Goal: Navigation & Orientation: Find specific page/section

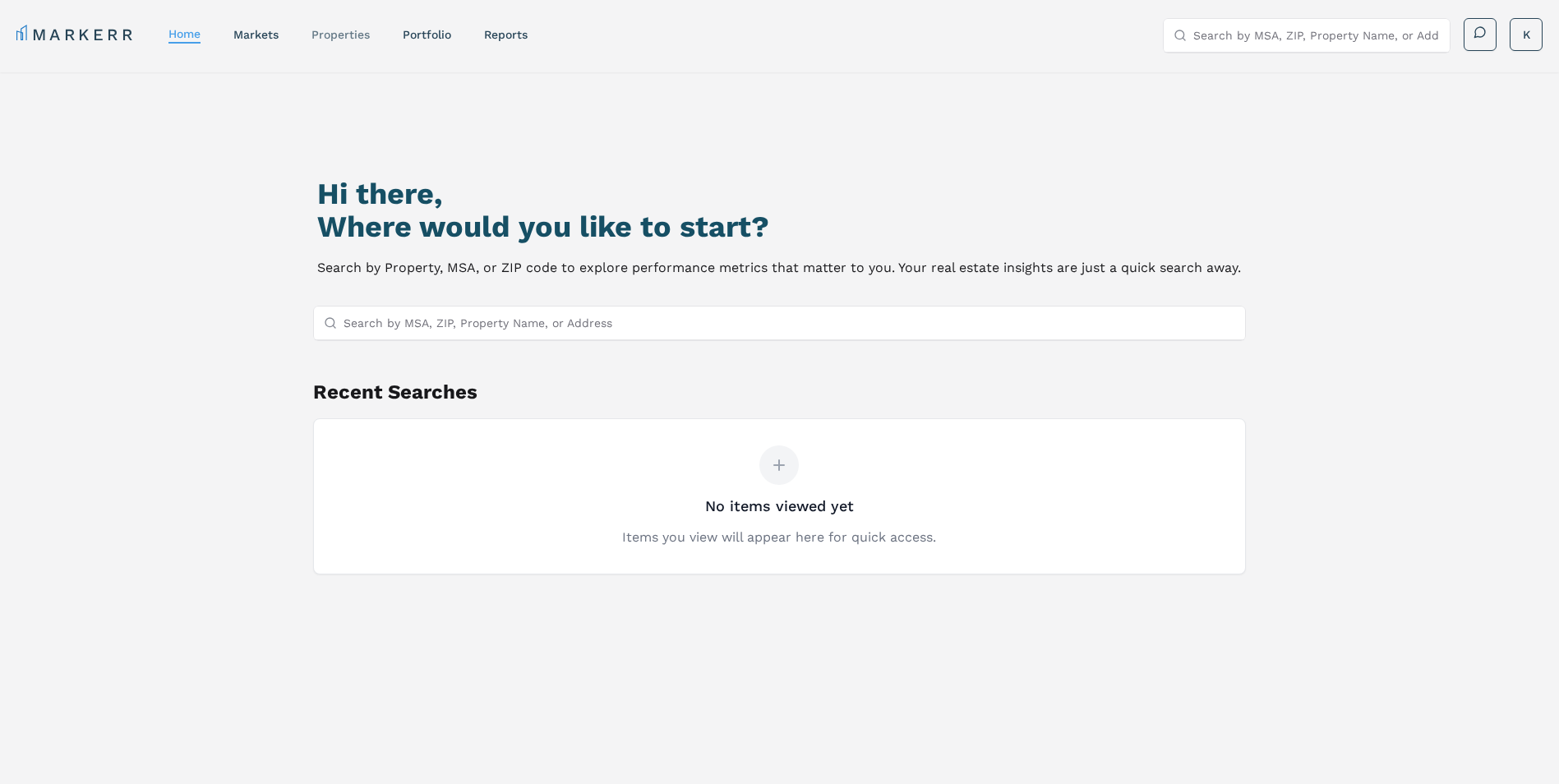
click at [349, 40] on link "properties" at bounding box center [341, 35] width 59 height 13
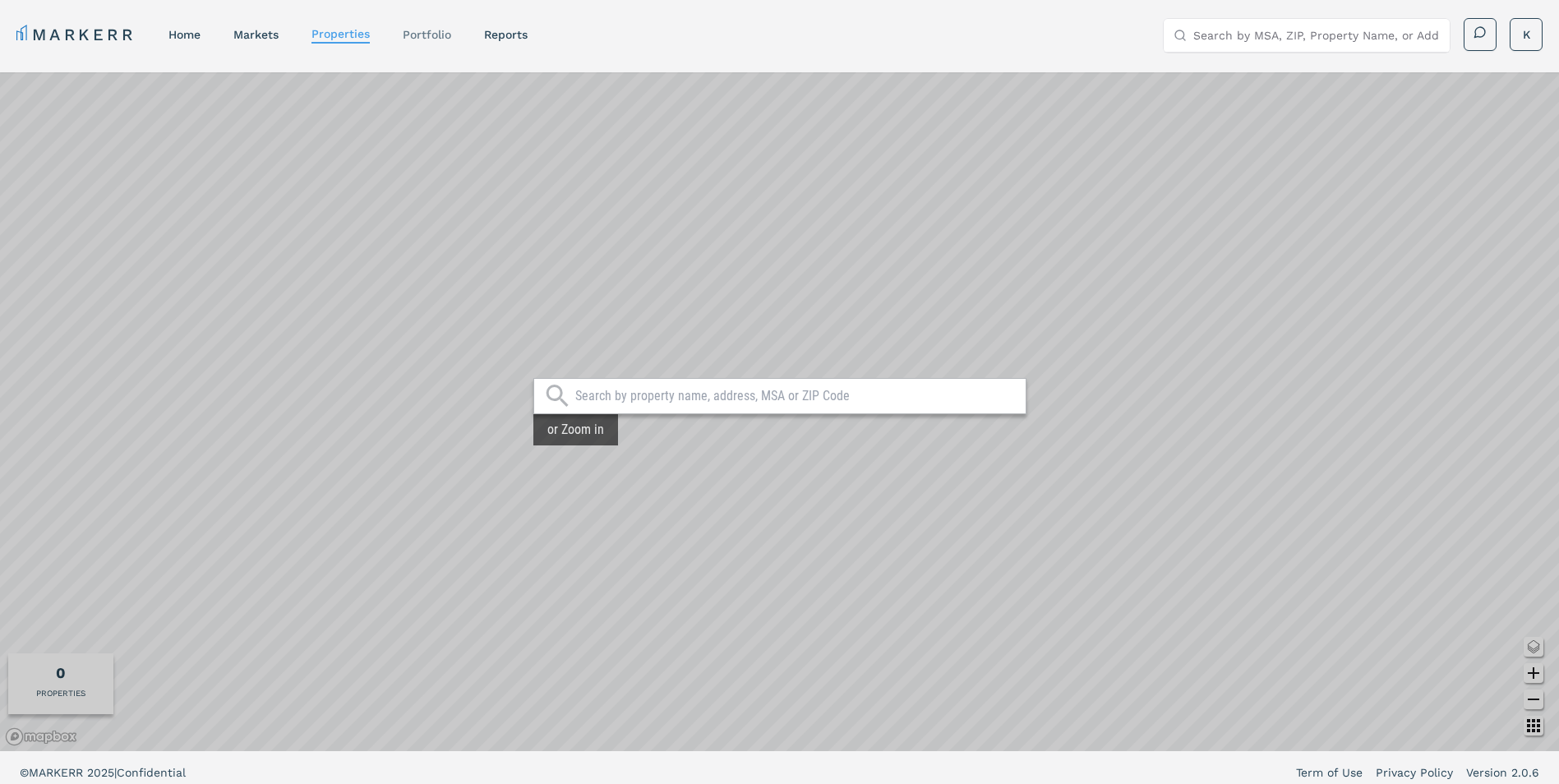
click at [420, 31] on link "Portfolio" at bounding box center [427, 35] width 49 height 13
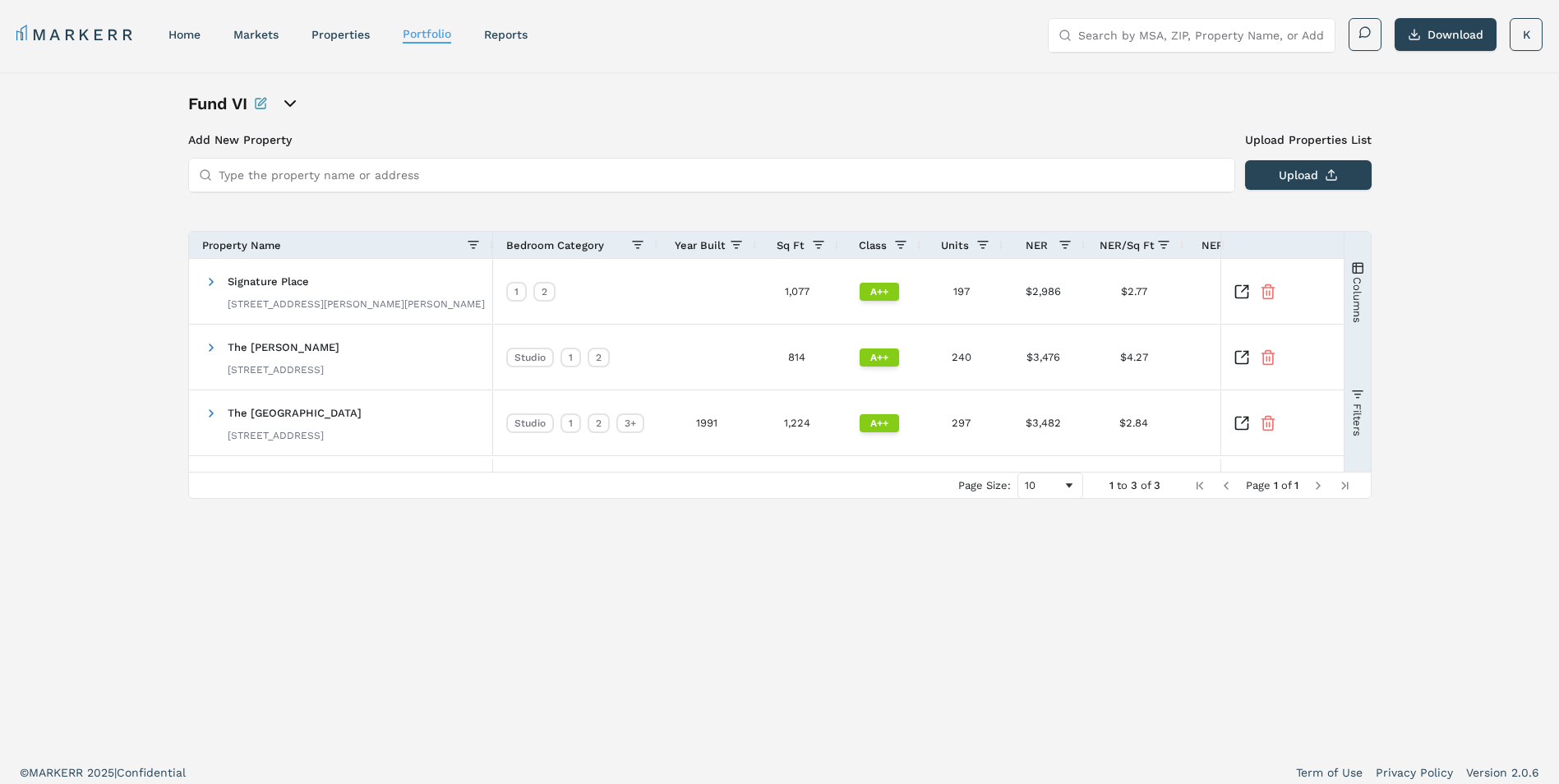
click at [289, 100] on icon "open portfolio options" at bounding box center [290, 104] width 20 height 20
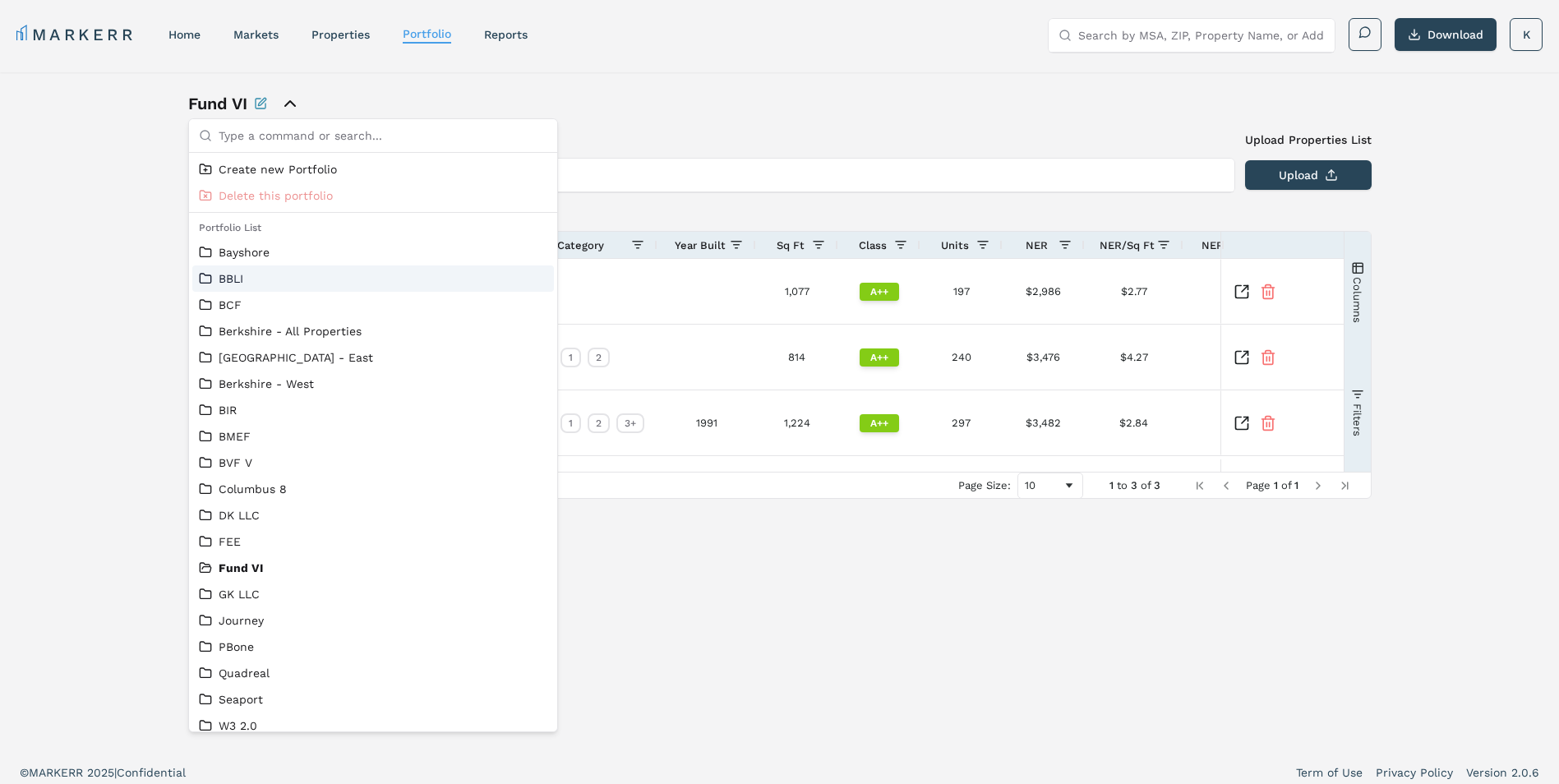
click at [265, 270] on div "BBLI" at bounding box center [372, 278] width 362 height 26
click at [238, 278] on link "BBLI" at bounding box center [372, 278] width 348 height 16
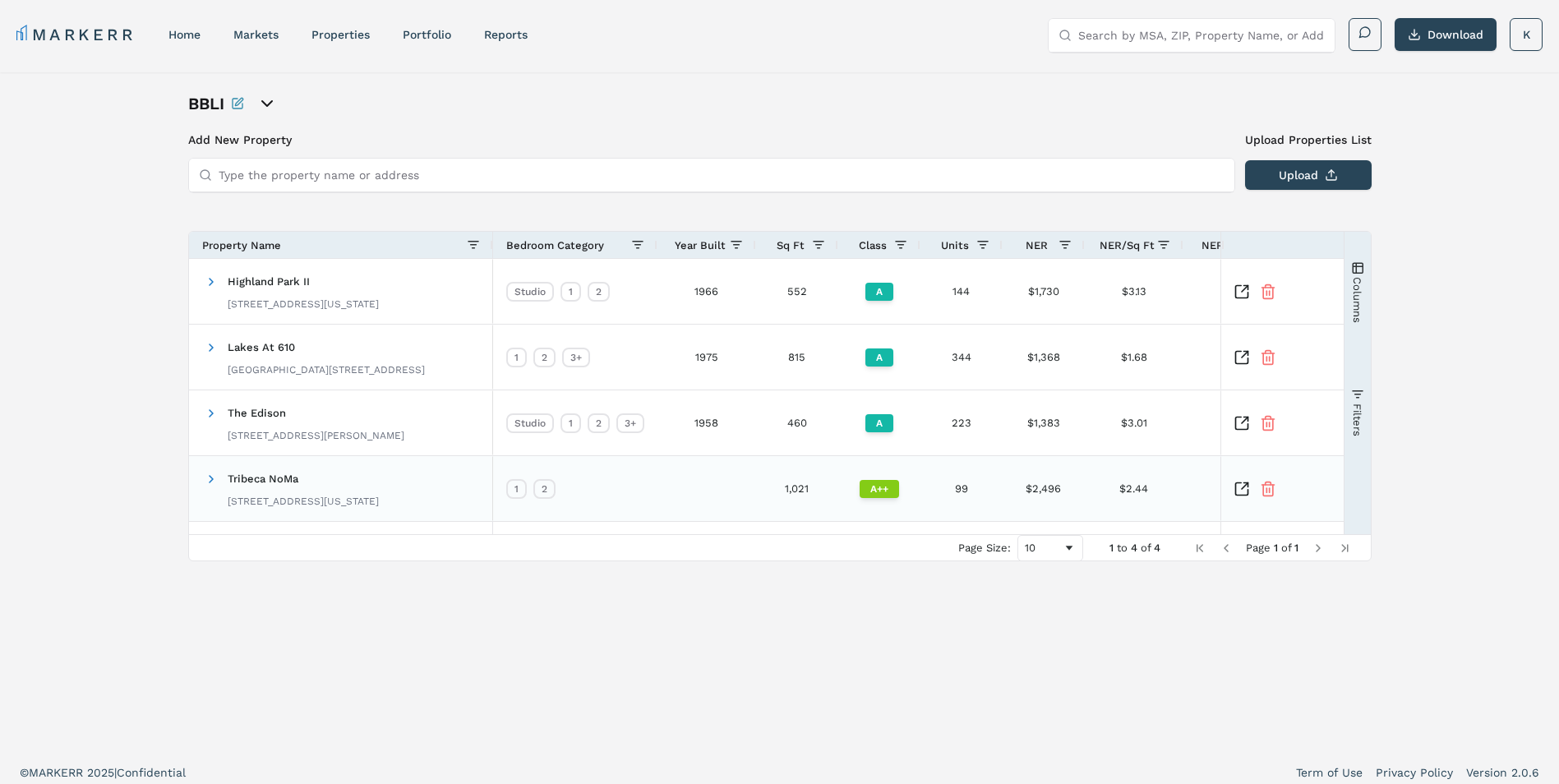
click at [298, 475] on span "Tribeca NoMa" at bounding box center [263, 478] width 71 height 12
click at [208, 479] on span at bounding box center [211, 479] width 13 height 13
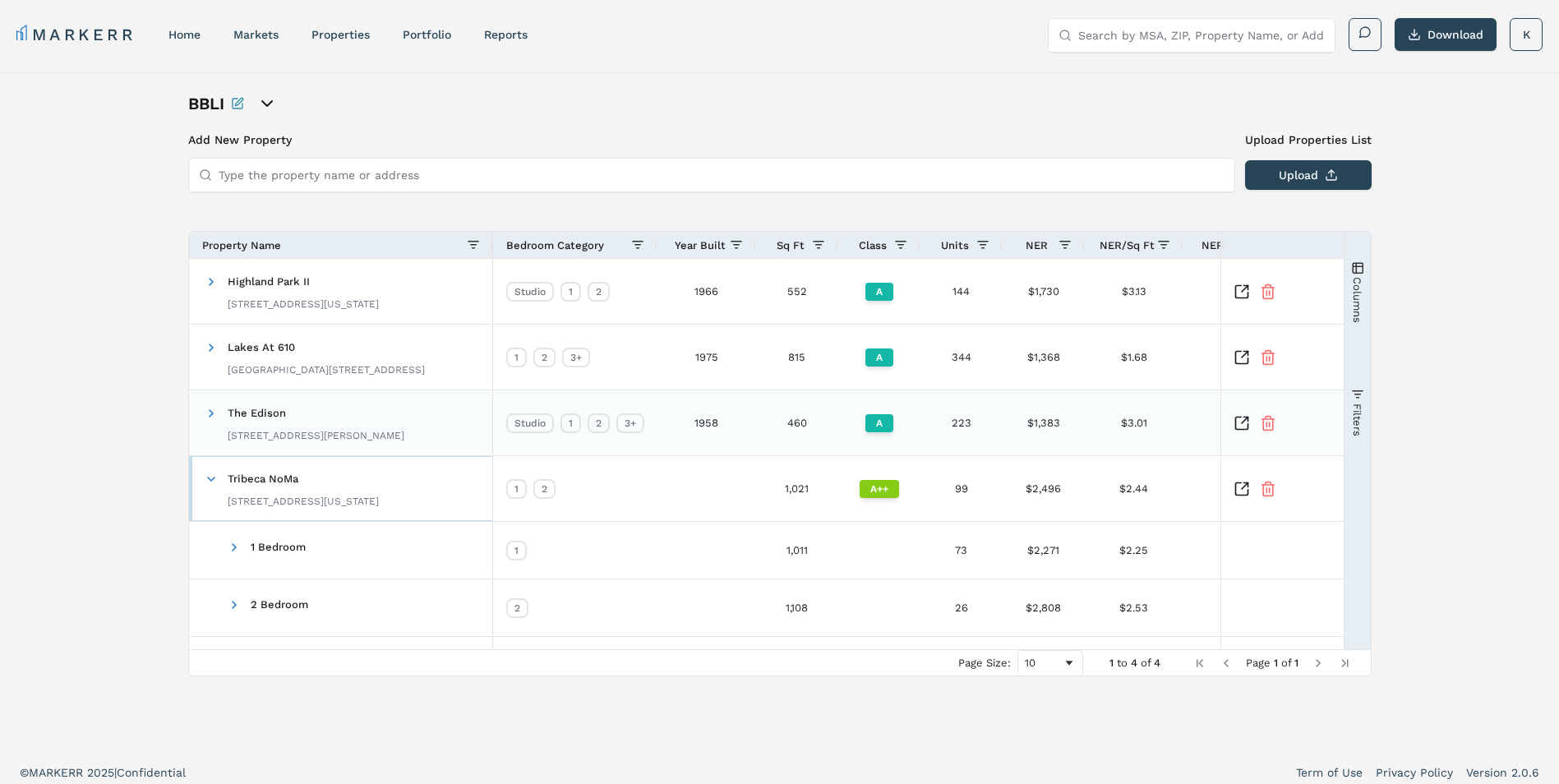
scroll to position [10, 0]
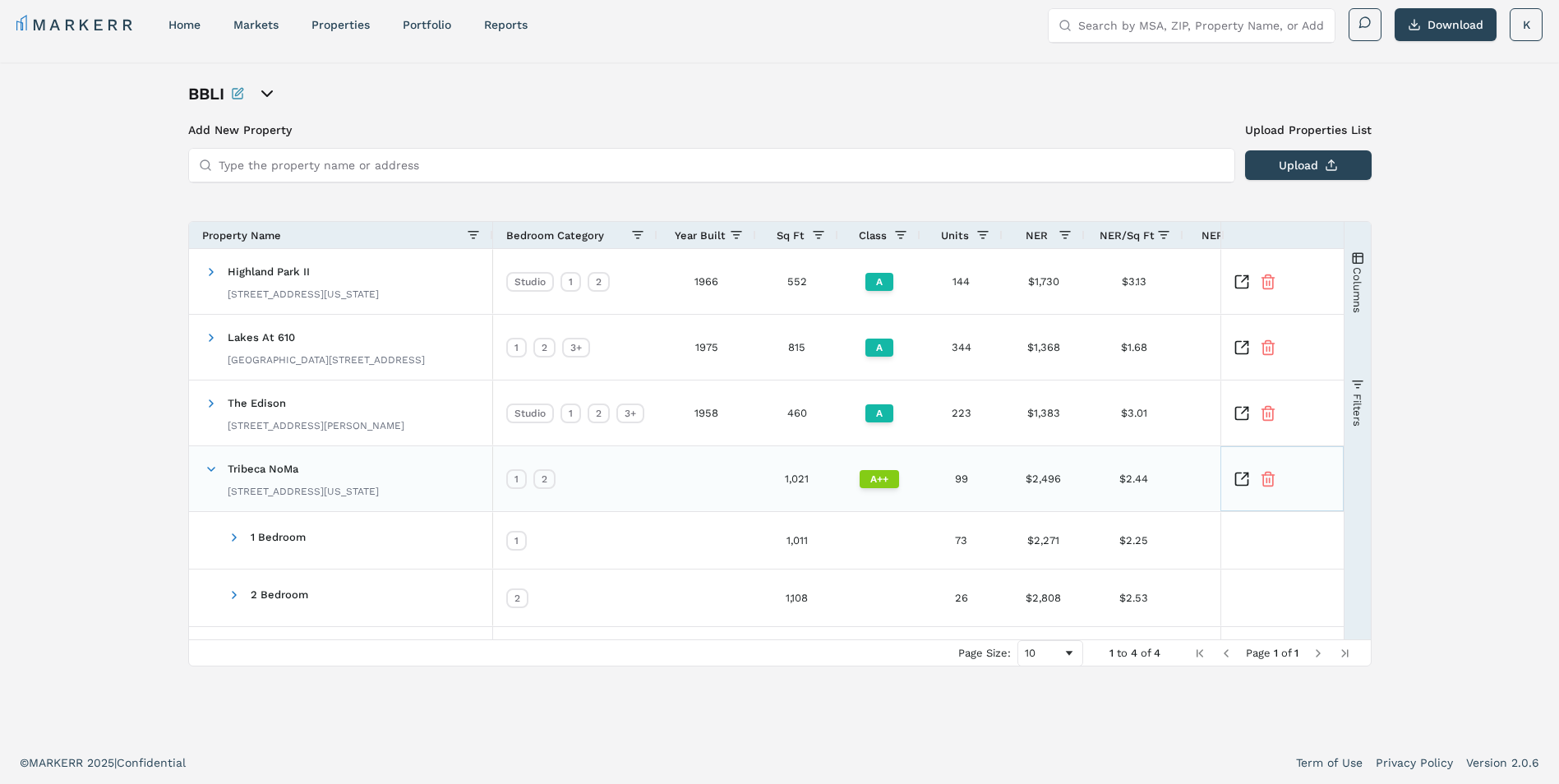
click at [1242, 476] on icon "Inspect Comparable" at bounding box center [1241, 479] width 16 height 16
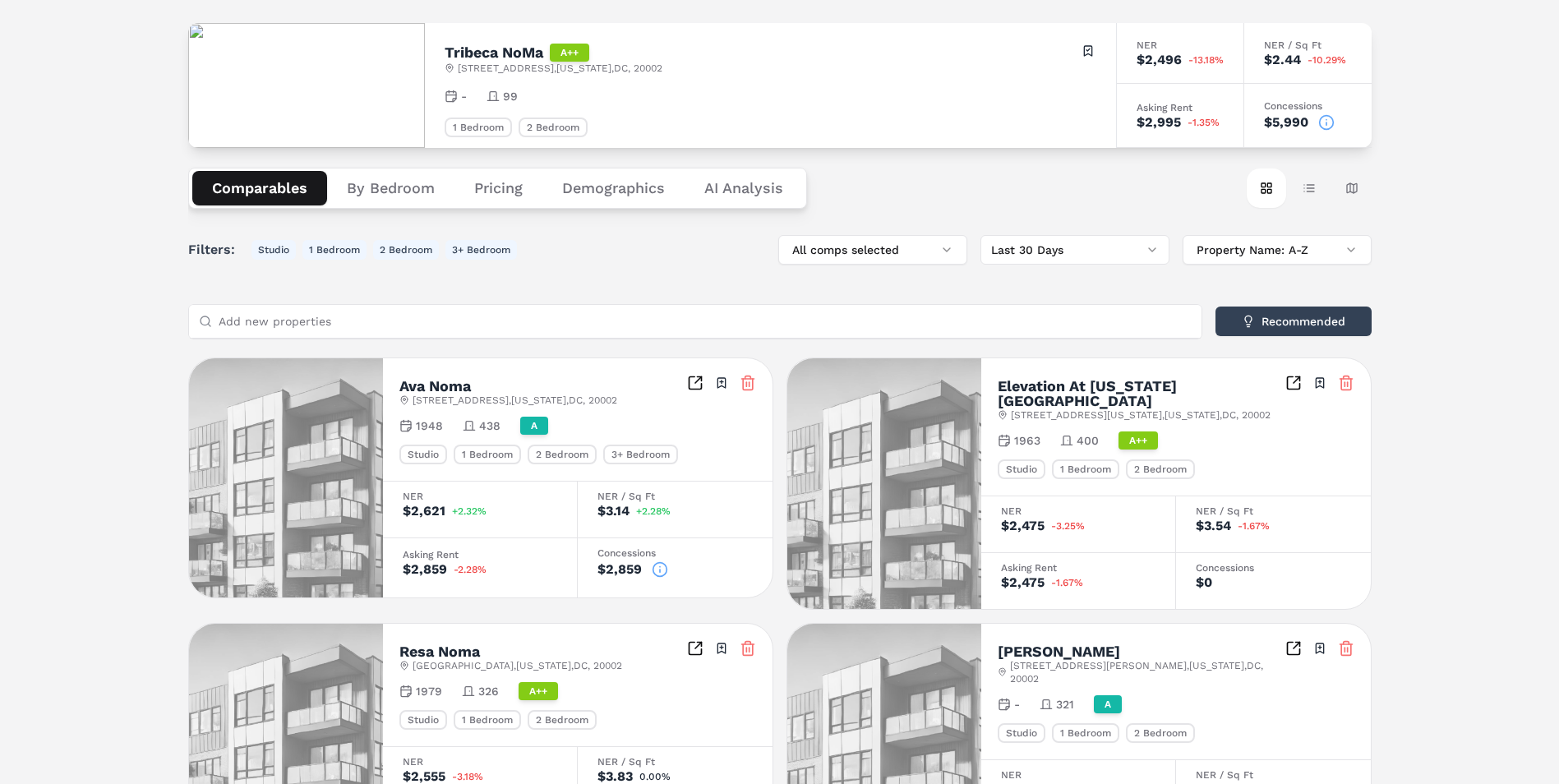
scroll to position [247, 0]
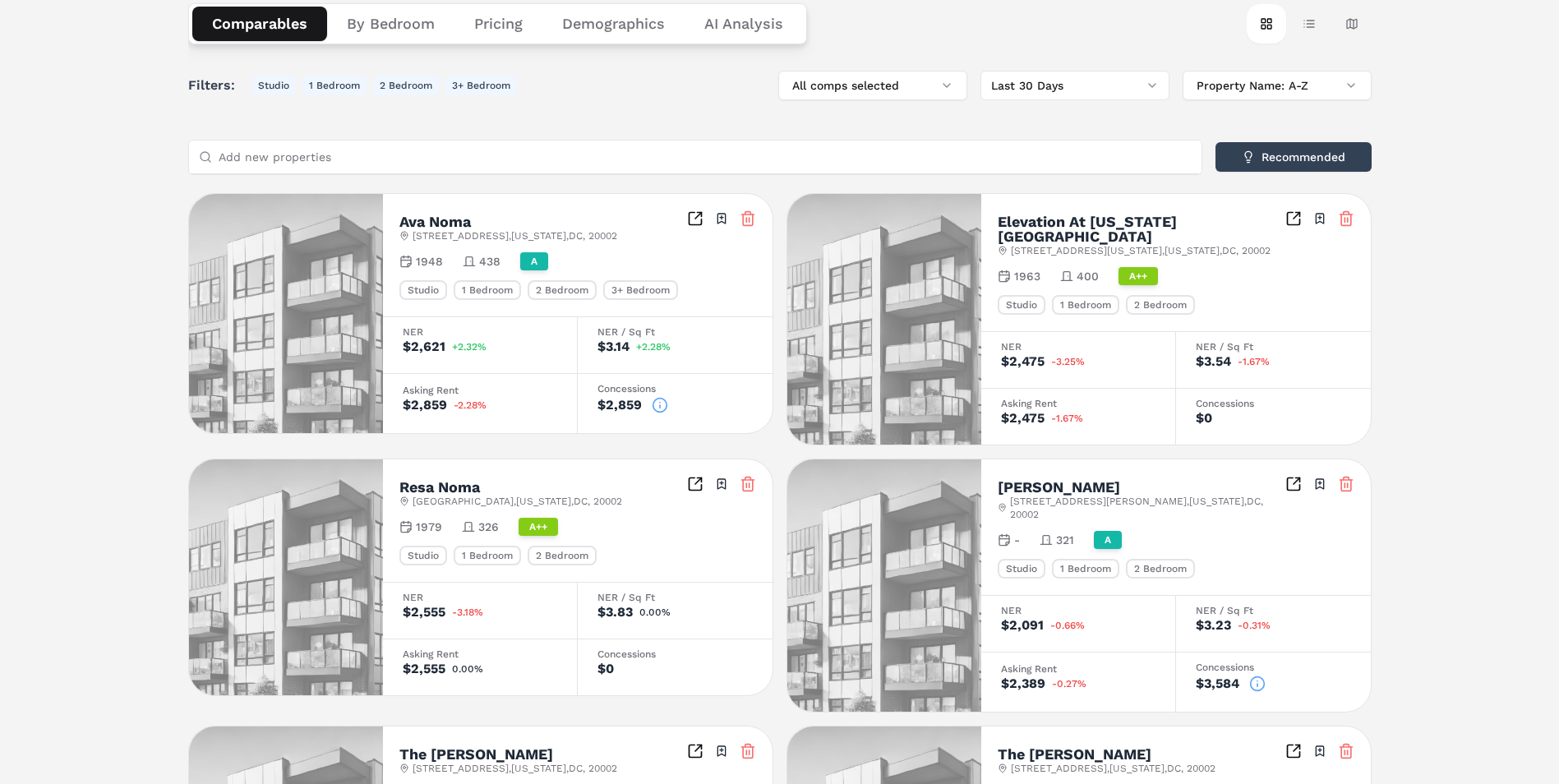
click at [658, 406] on icon at bounding box center [660, 405] width 16 height 16
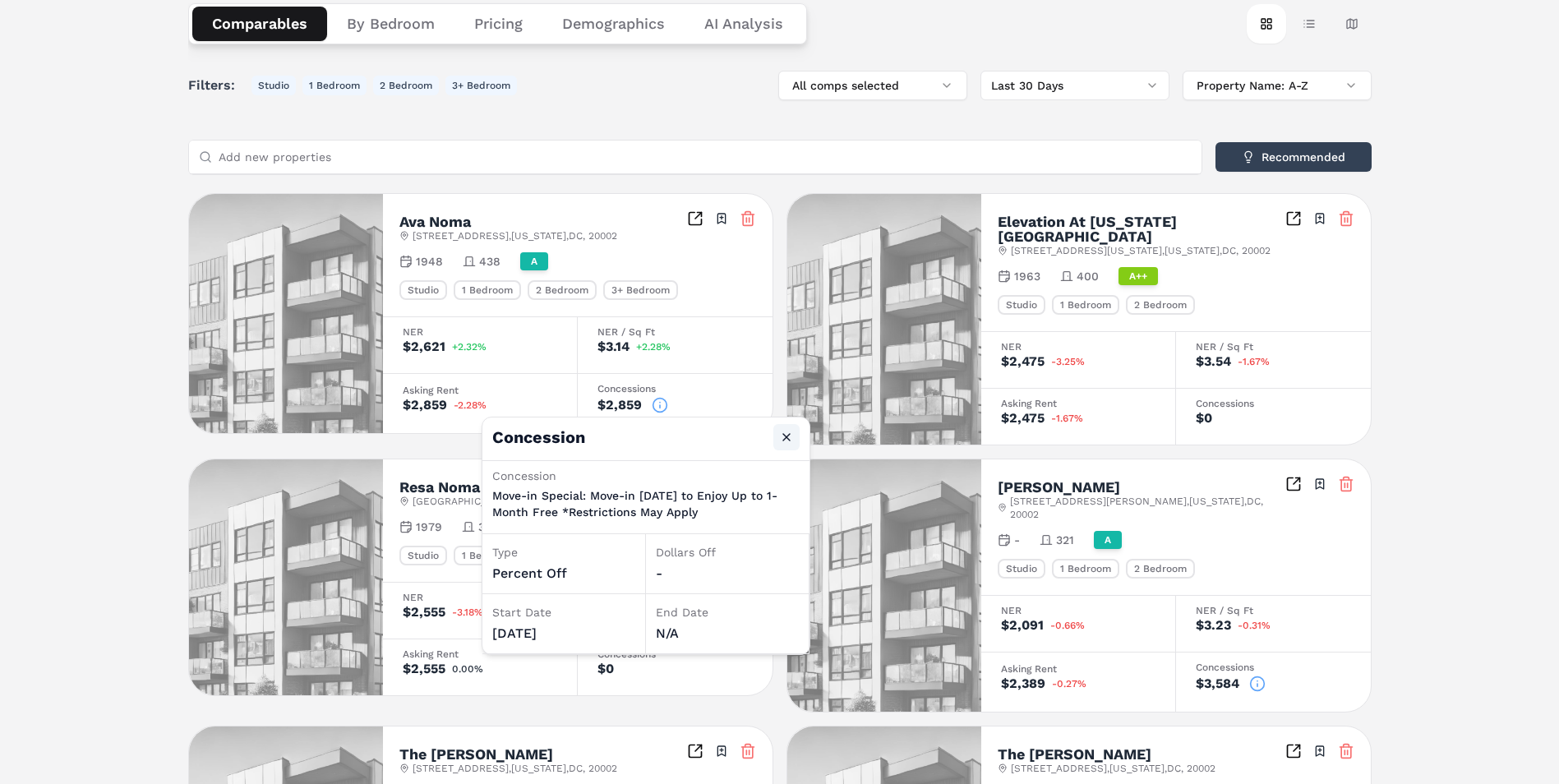
click at [780, 439] on button "Close" at bounding box center [786, 437] width 26 height 26
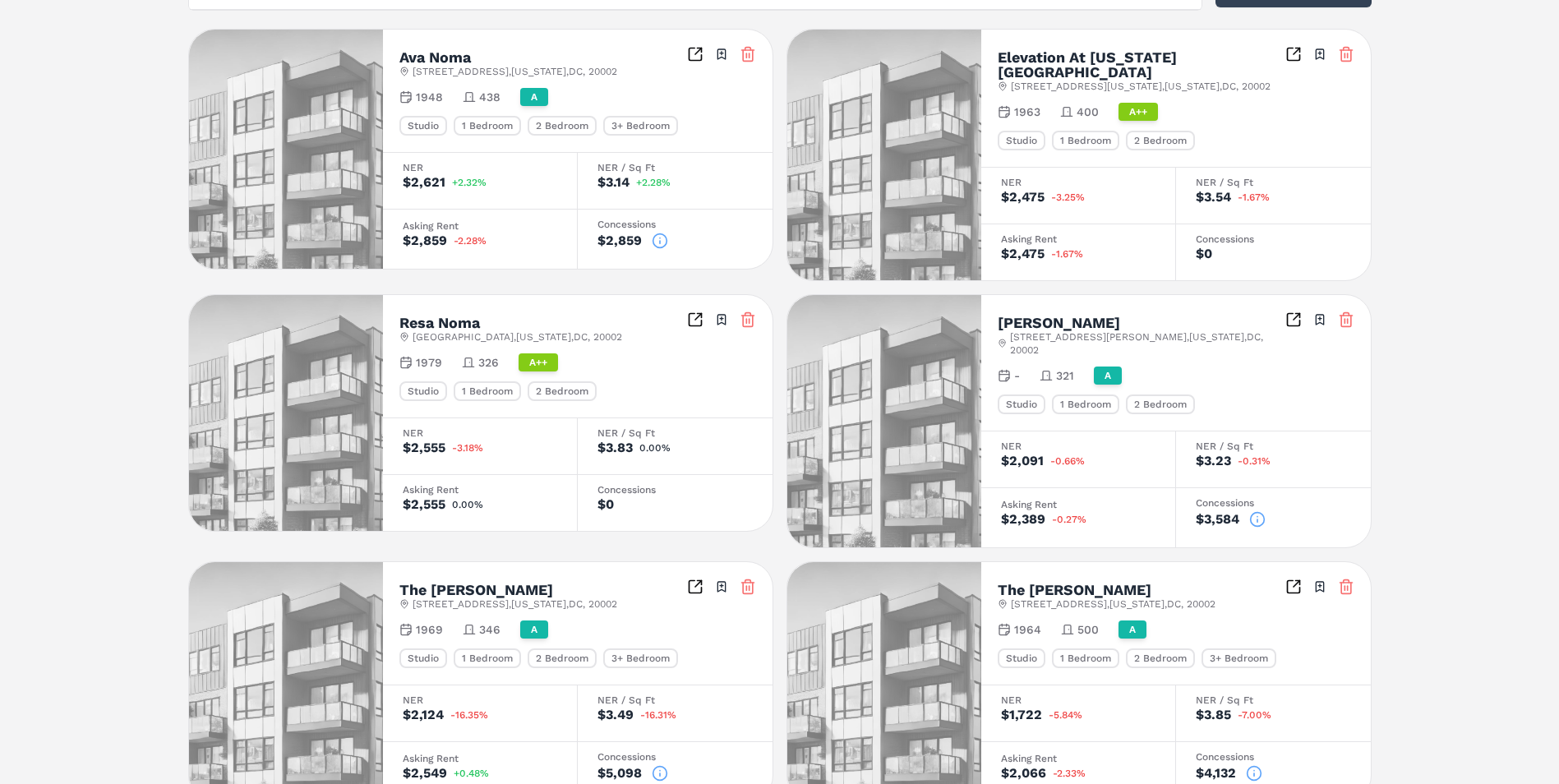
scroll to position [466, 0]
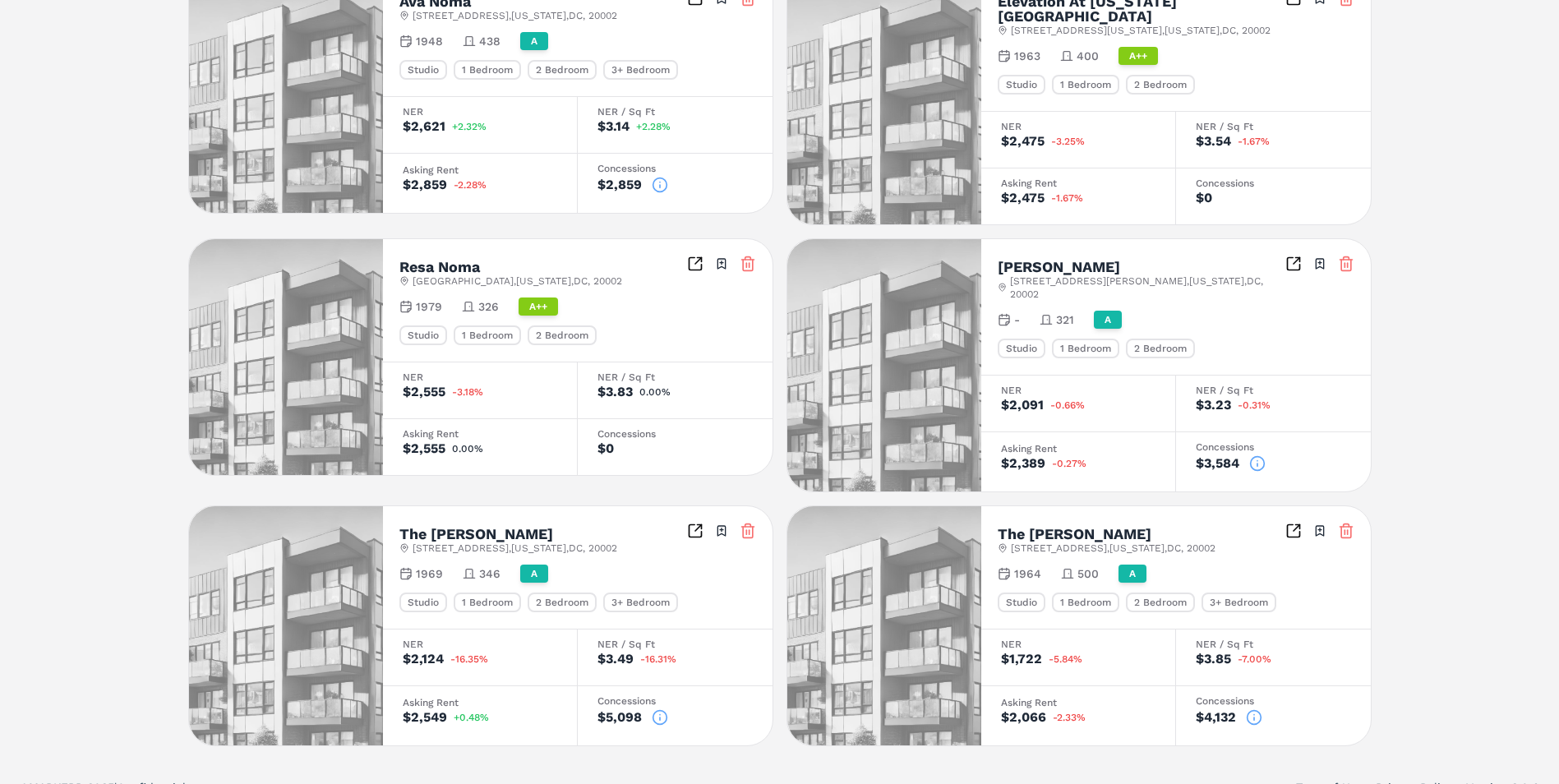
click at [1257, 455] on icon at bounding box center [1258, 463] width 16 height 16
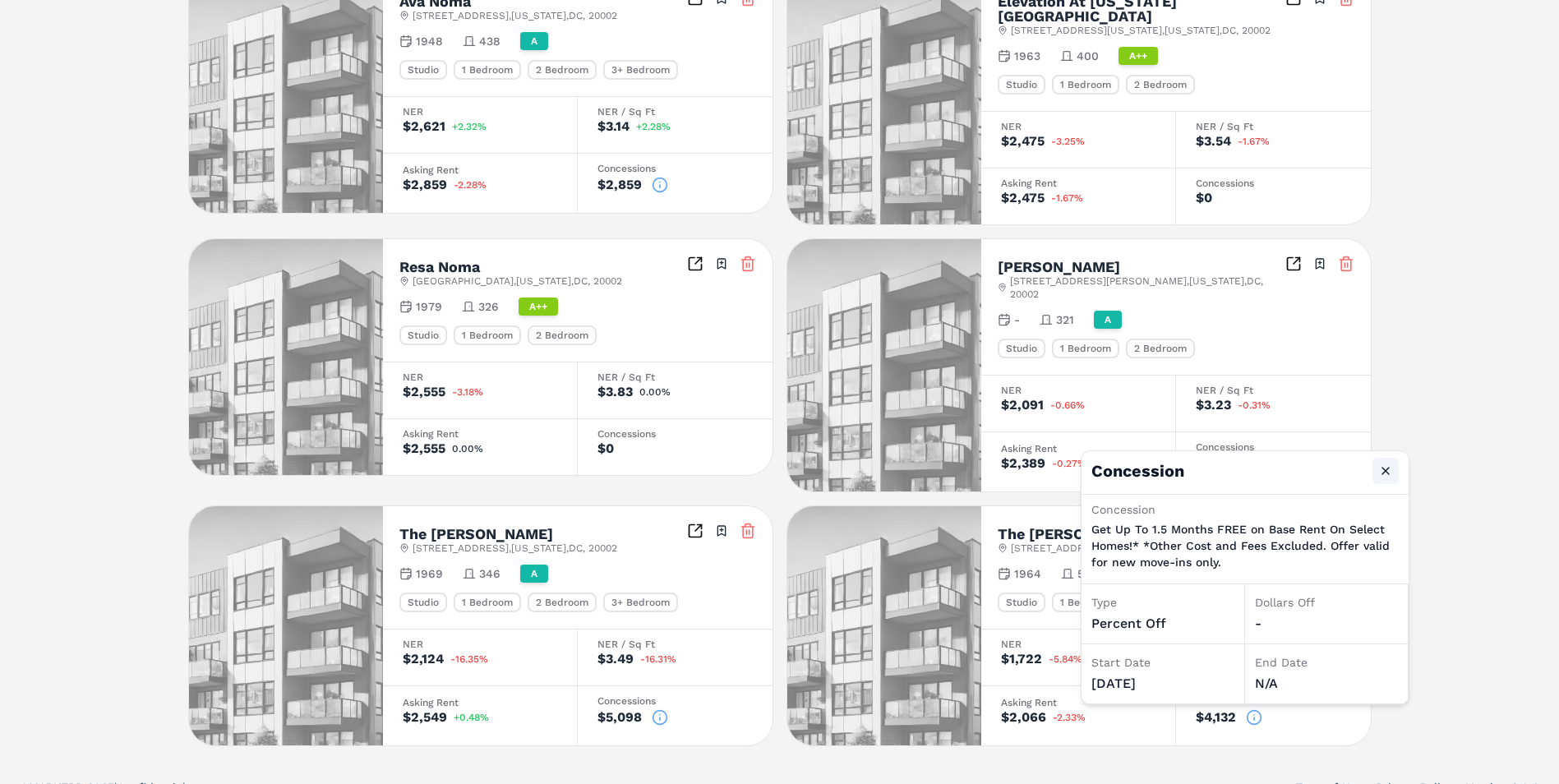
click at [1393, 476] on button "Close" at bounding box center [1385, 470] width 26 height 26
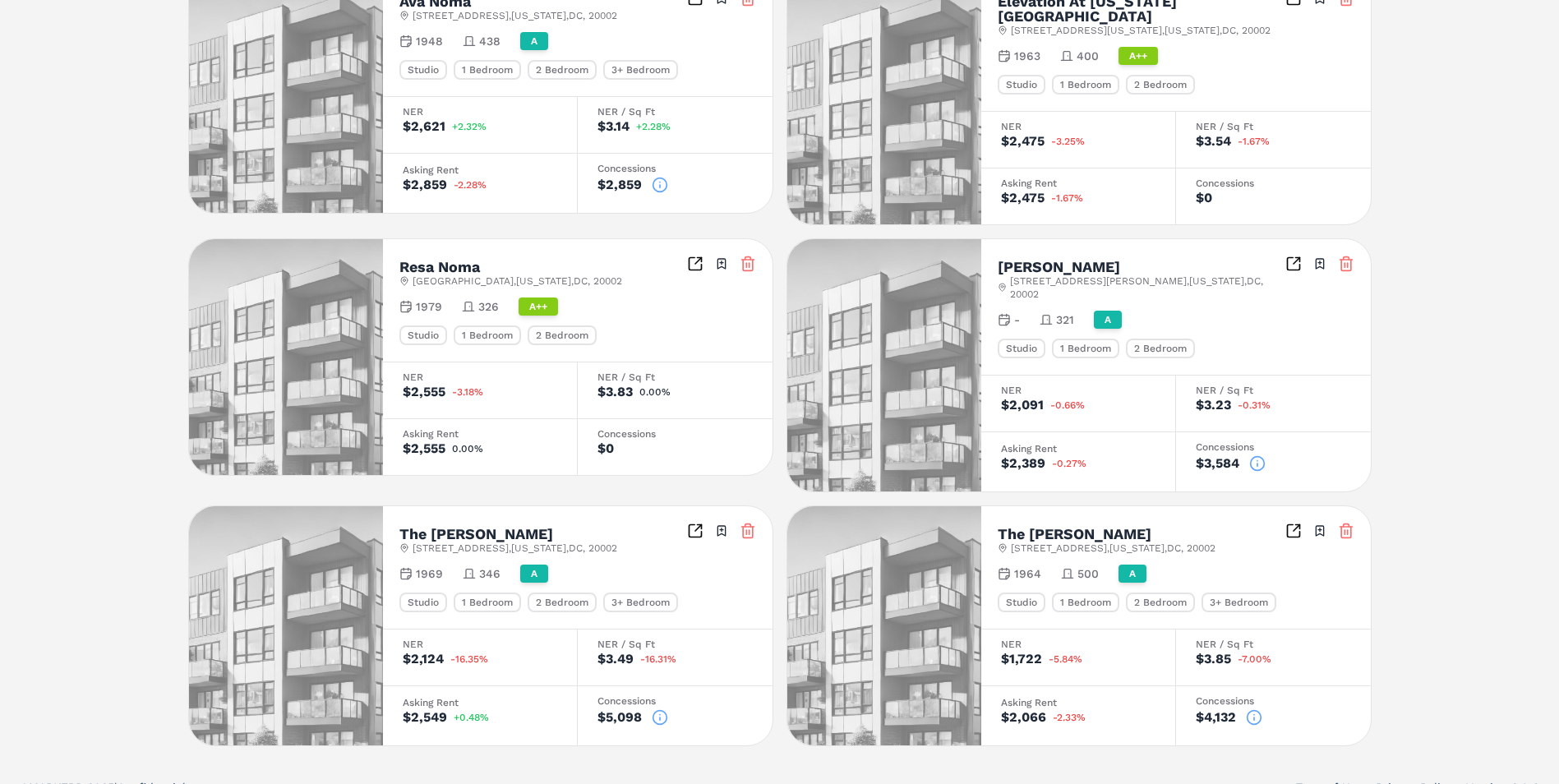
click at [1256, 709] on icon at bounding box center [1254, 717] width 16 height 16
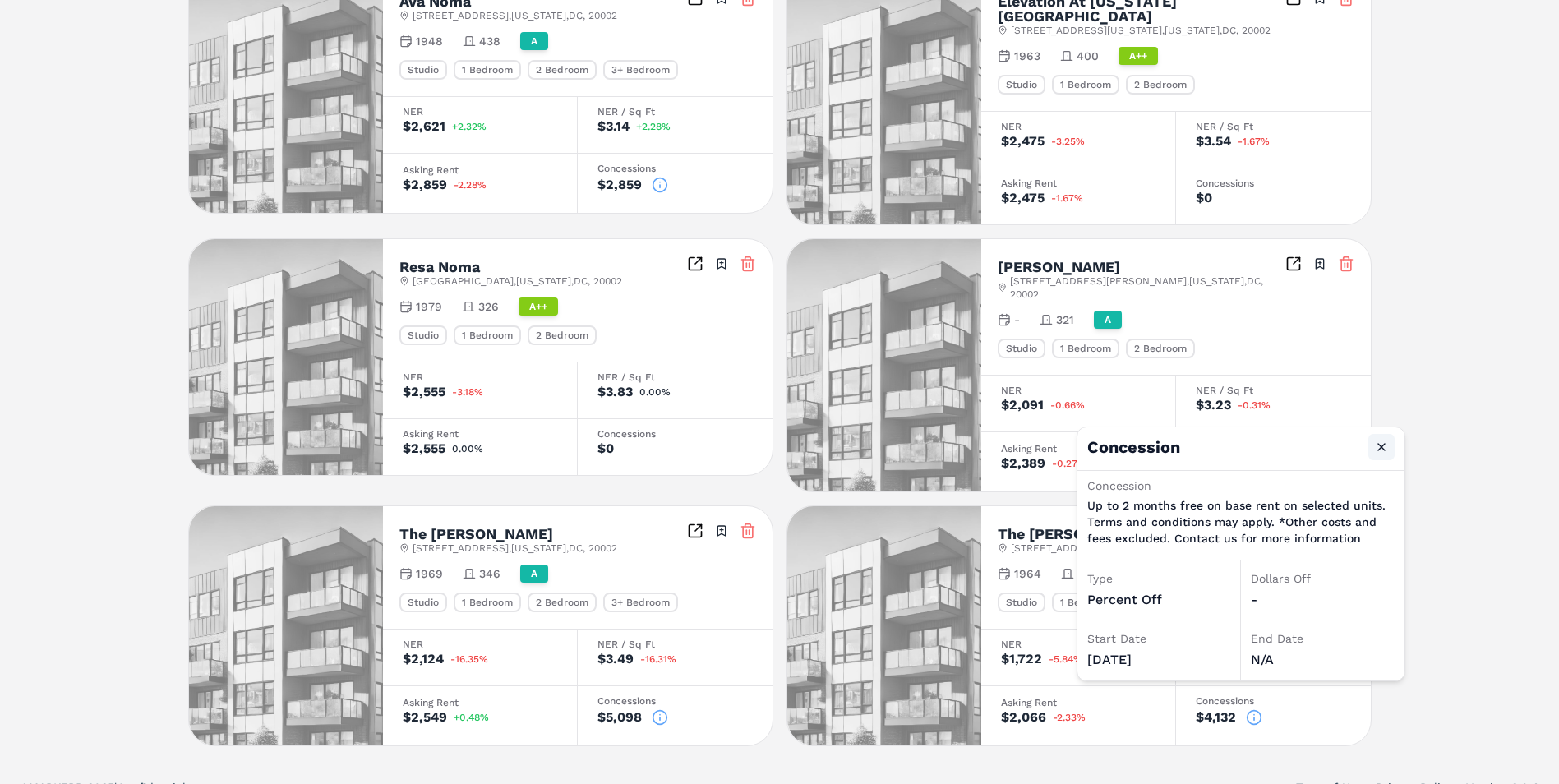
click at [1387, 449] on button "Close" at bounding box center [1381, 446] width 26 height 26
